Goal: Task Accomplishment & Management: Manage account settings

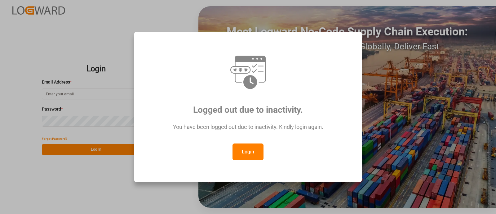
click at [253, 152] on button "Login" at bounding box center [248, 151] width 31 height 17
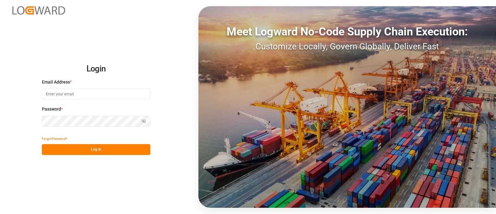
click at [119, 88] on input at bounding box center [96, 93] width 109 height 11
type input "[PERSON_NAME][EMAIL_ADDRESS][PERSON_NAME][DOMAIN_NAME]"
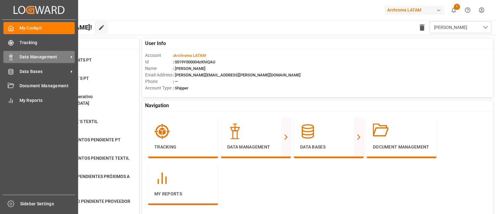
click at [45, 61] on div "Data Management Data Management" at bounding box center [38, 57] width 71 height 12
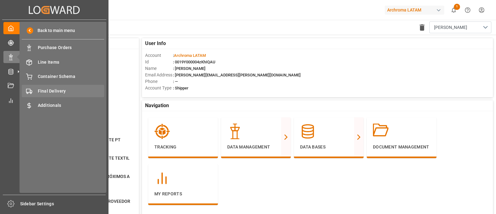
click at [73, 90] on span "Final Delivery" at bounding box center [71, 91] width 67 height 7
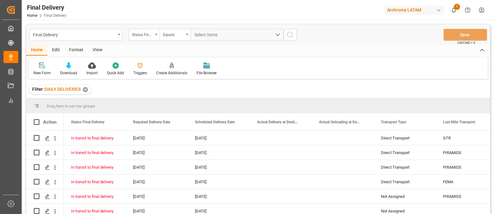
click at [56, 49] on div "Edit" at bounding box center [55, 50] width 17 height 11
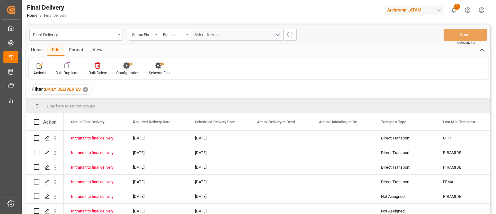
click at [123, 63] on icon at bounding box center [127, 65] width 9 height 6
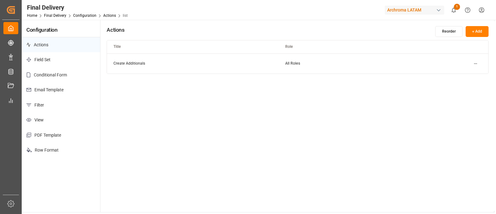
click at [61, 95] on p "Email Template" at bounding box center [61, 89] width 78 height 15
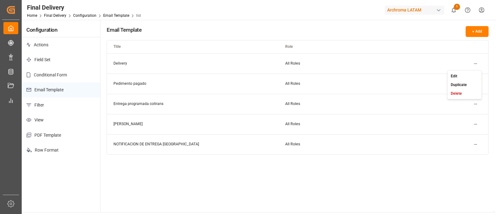
click at [474, 61] on html "Created by potrace 1.15, written by [PERSON_NAME] [DATE]-[DATE] Created by potr…" at bounding box center [248, 107] width 496 height 214
click at [465, 75] on div "Edit" at bounding box center [465, 75] width 32 height 9
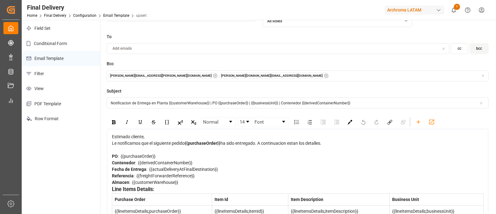
scroll to position [32, 0]
click at [223, 168] on div "Fecha de Entrega : {{actualDeliveryAtFinalDestination}}" at bounding box center [298, 169] width 372 height 7
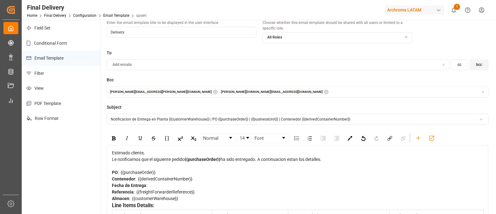
scroll to position [16, 0]
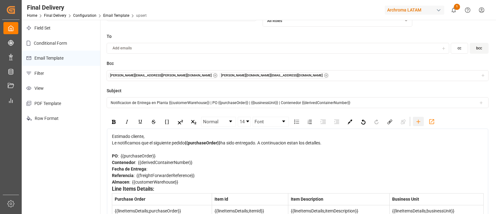
click at [416, 122] on icon "rdw-toolbar" at bounding box center [418, 121] width 7 height 7
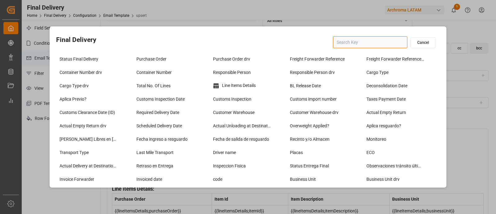
click at [354, 39] on input "text" at bounding box center [370, 42] width 74 height 12
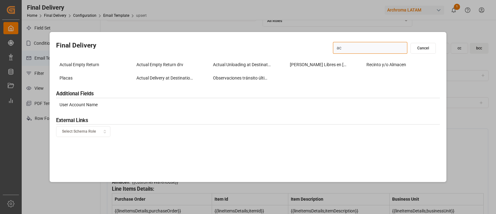
type input "act"
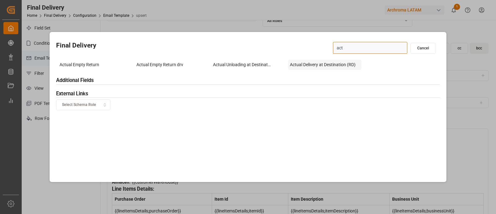
click at [317, 68] on div "Actual Delivery at Destination (RD)" at bounding box center [325, 65] width 74 height 10
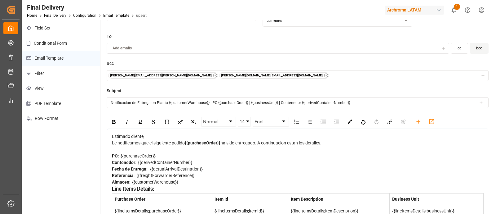
click at [202, 168] on div "Fecha de Entrega : {{actualArrivalDestination}}" at bounding box center [298, 169] width 372 height 7
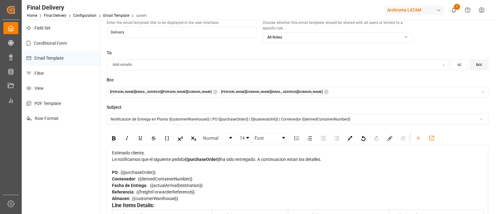
scroll to position [0, 0]
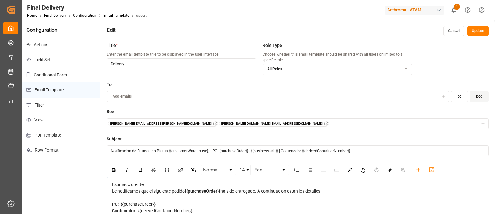
click at [479, 32] on button "Update" at bounding box center [478, 31] width 21 height 10
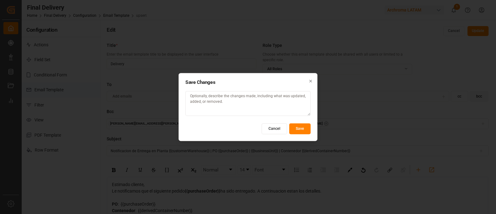
click at [309, 125] on button "Save" at bounding box center [299, 128] width 21 height 11
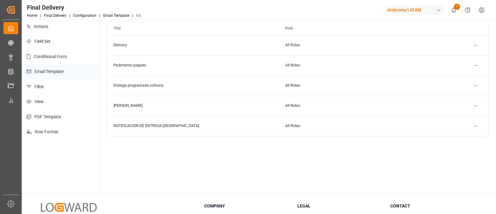
scroll to position [18, 0]
click at [476, 45] on html "Created by potrace 1.15, written by [PERSON_NAME] [DATE]-[DATE] Created by potr…" at bounding box center [248, 107] width 496 height 214
click at [468, 54] on div "Edit" at bounding box center [465, 57] width 32 height 9
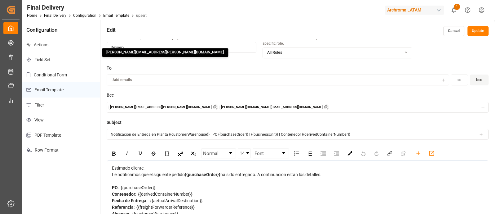
scroll to position [66, 0]
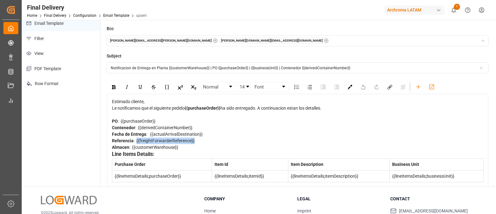
drag, startPoint x: 198, startPoint y: 138, endPoint x: 136, endPoint y: 140, distance: 61.8
click at [136, 140] on div "Referencia : {{freightForwarderReference}}" at bounding box center [298, 140] width 372 height 7
click at [417, 86] on icon "rdw-toolbar" at bounding box center [419, 87] width 4 height 4
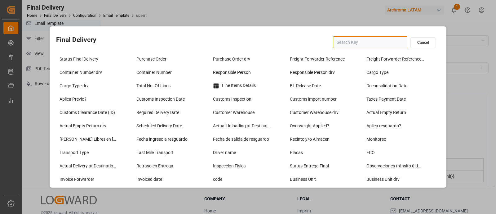
click at [349, 41] on input "text" at bounding box center [370, 42] width 74 height 12
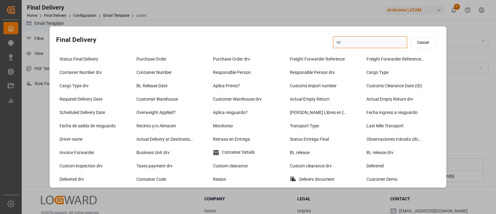
type input "ref"
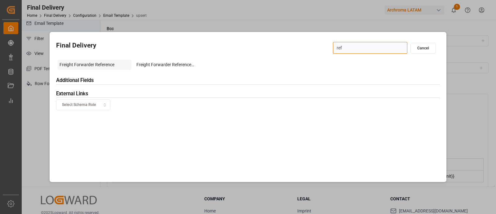
click at [95, 64] on div "Freight Forwarder Reference" at bounding box center [95, 65] width 74 height 10
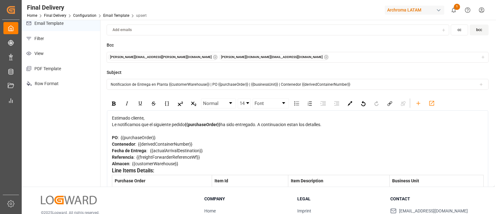
scroll to position [0, 0]
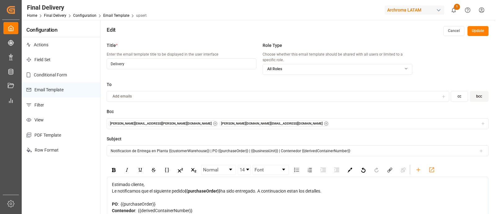
click at [484, 30] on button "Update" at bounding box center [478, 31] width 21 height 10
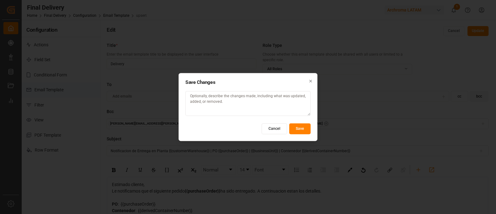
click at [301, 129] on button "Save" at bounding box center [299, 128] width 21 height 11
